Goal: Task Accomplishment & Management: Use online tool/utility

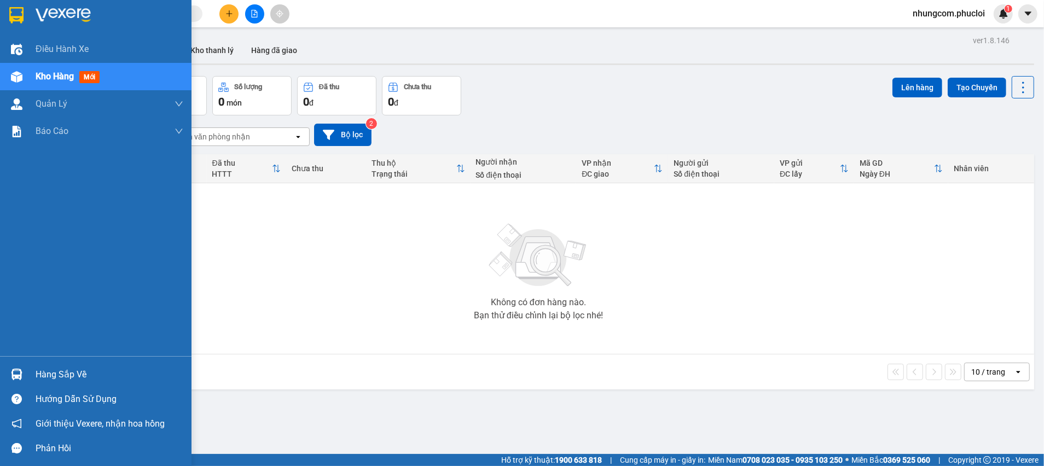
click at [50, 379] on div "Hàng sắp về" at bounding box center [110, 374] width 148 height 16
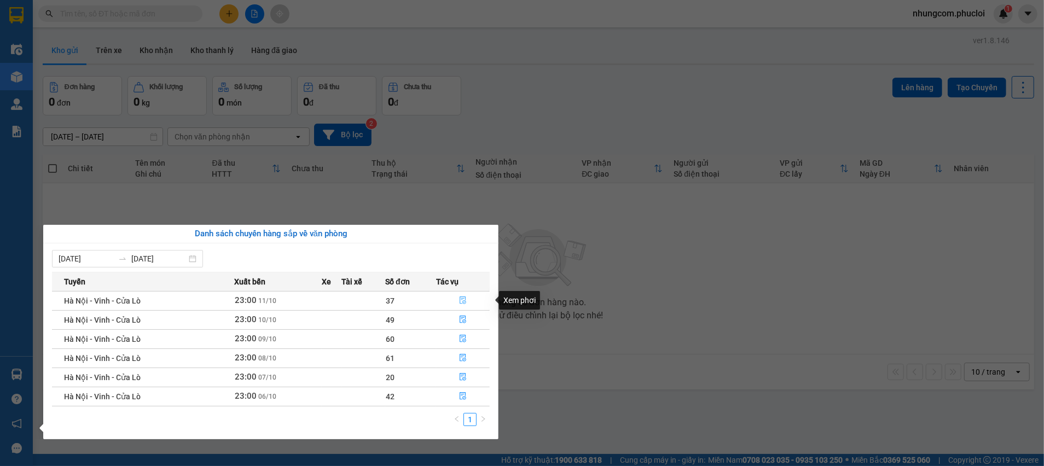
click at [463, 300] on icon "file-done" at bounding box center [463, 300] width 8 height 8
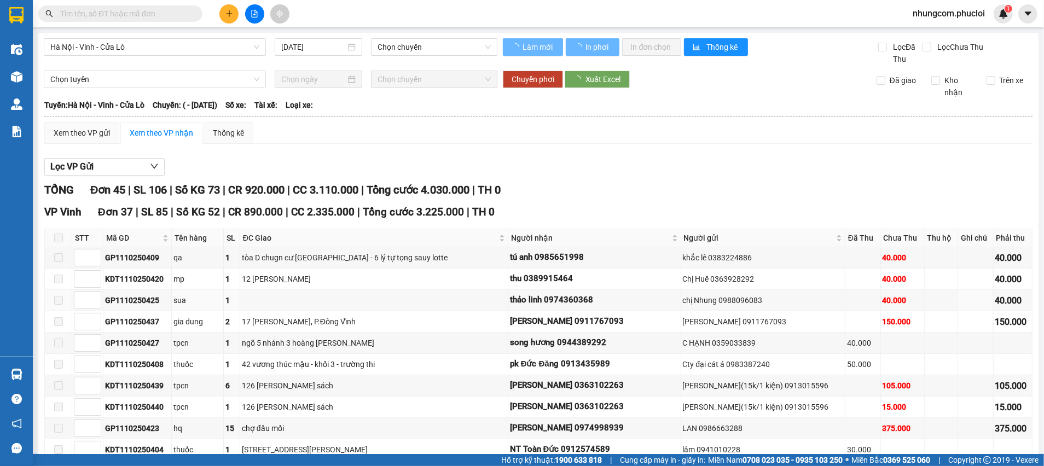
type input "[DATE]"
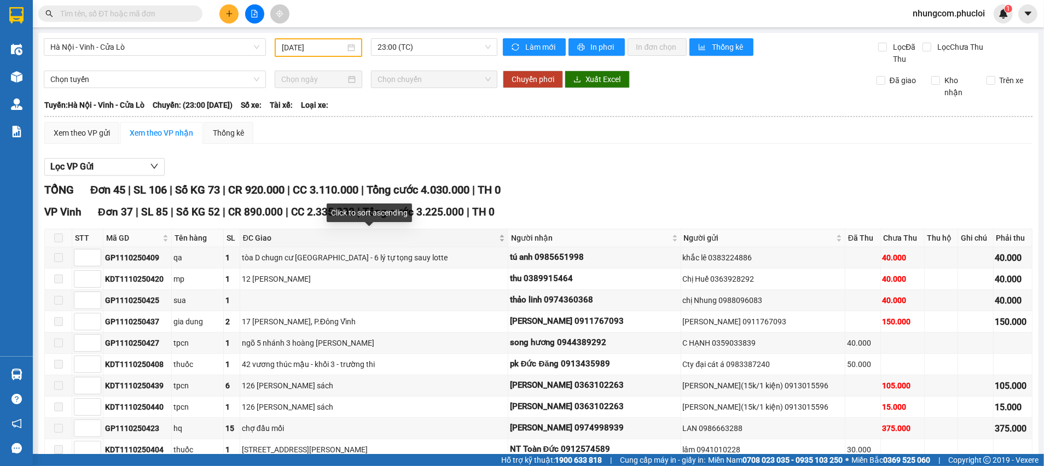
click at [490, 240] on div "ĐC Giao" at bounding box center [374, 238] width 262 height 12
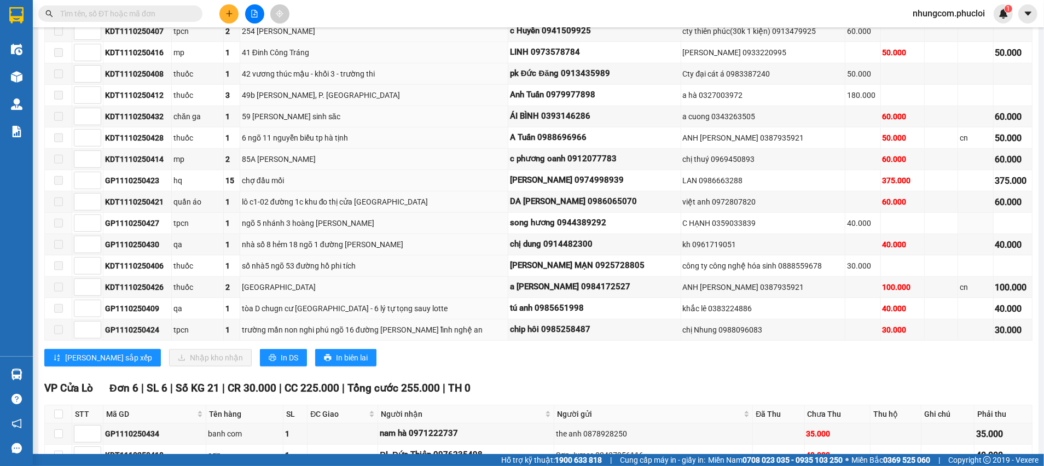
scroll to position [738, 0]
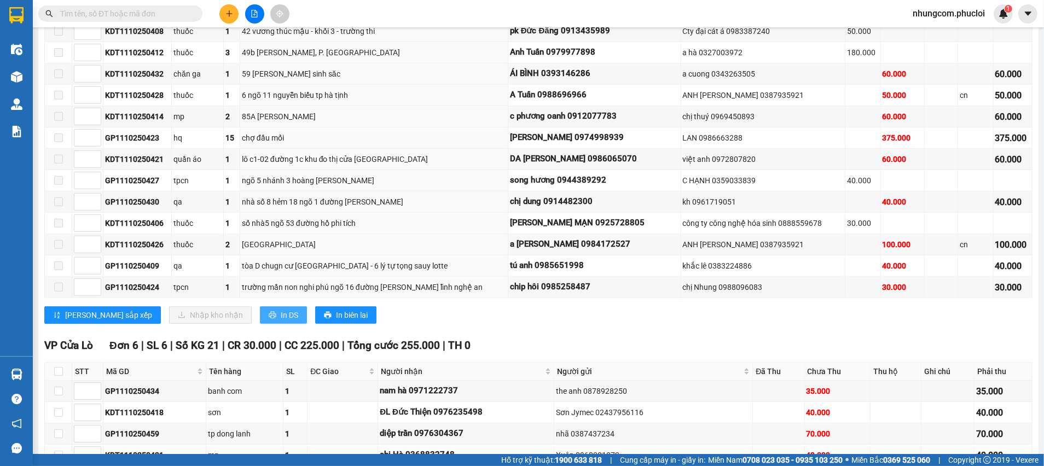
click at [281, 315] on span "In DS" at bounding box center [290, 315] width 18 height 12
